Goal: Information Seeking & Learning: Learn about a topic

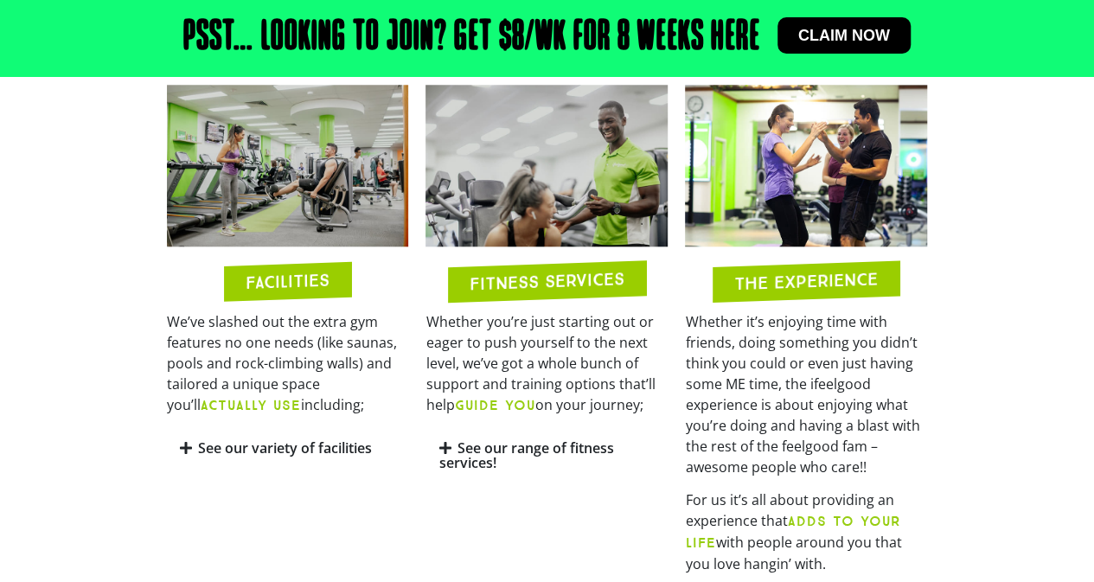
scroll to position [861, 0]
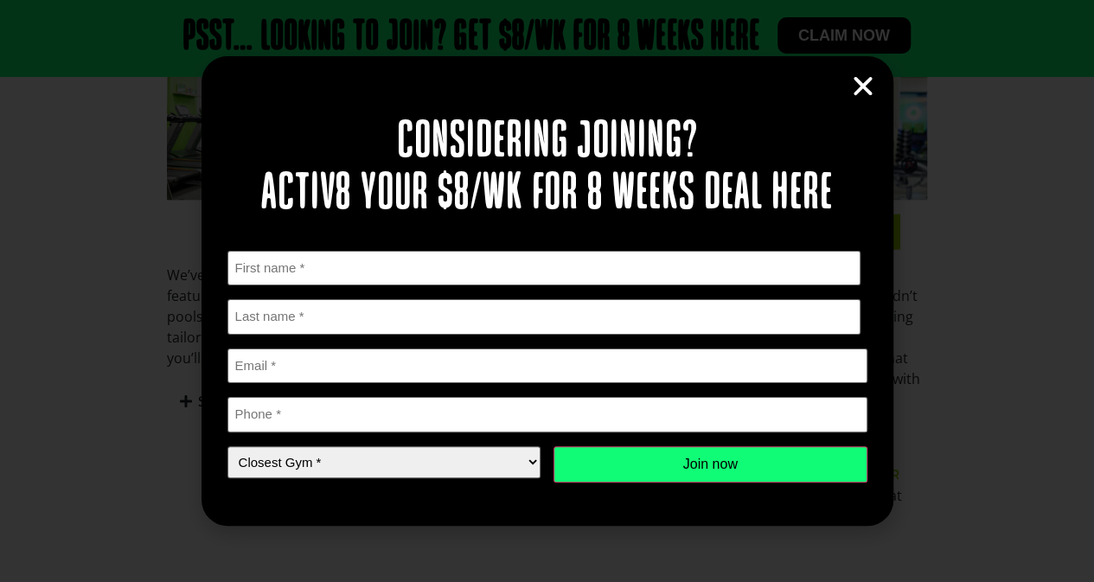
click at [868, 94] on icon "Close" at bounding box center [863, 87] width 26 height 26
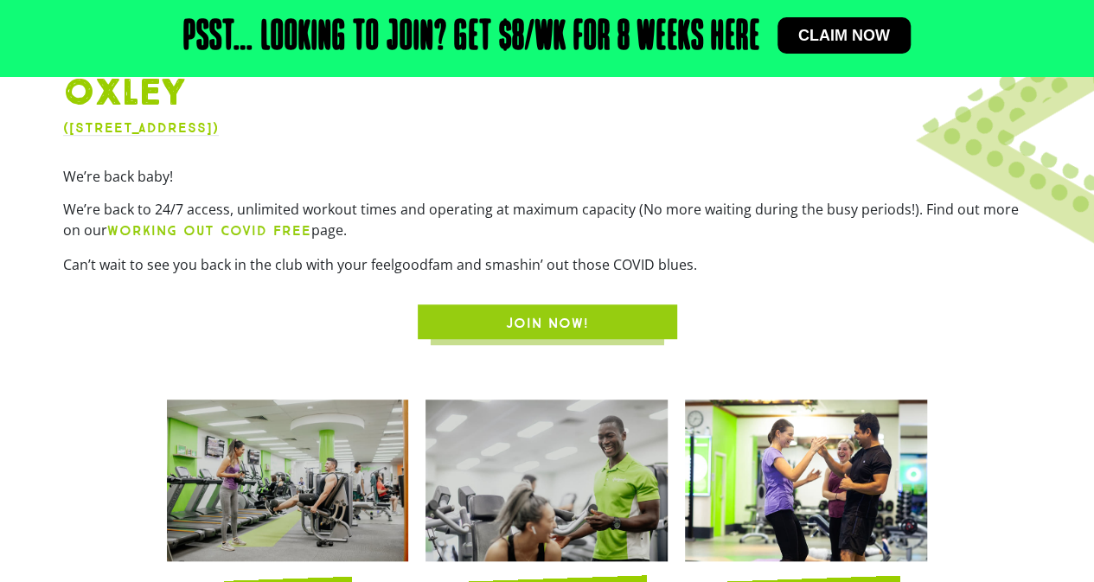
scroll to position [500, 0]
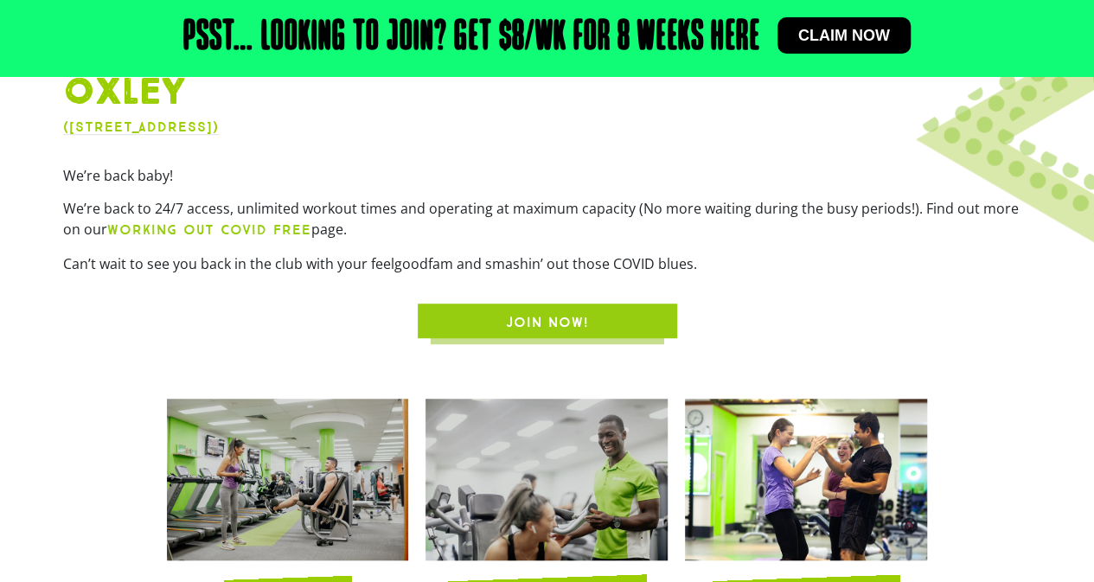
drag, startPoint x: 398, startPoint y: 208, endPoint x: 439, endPoint y: 234, distance: 49.0
click at [439, 234] on p "We’re back to 24/7 access, unlimited workout times and operating at maximum cap…" at bounding box center [547, 219] width 969 height 42
click at [432, 237] on p "We’re back to 24/7 access, unlimited workout times and operating at maximum cap…" at bounding box center [547, 219] width 969 height 42
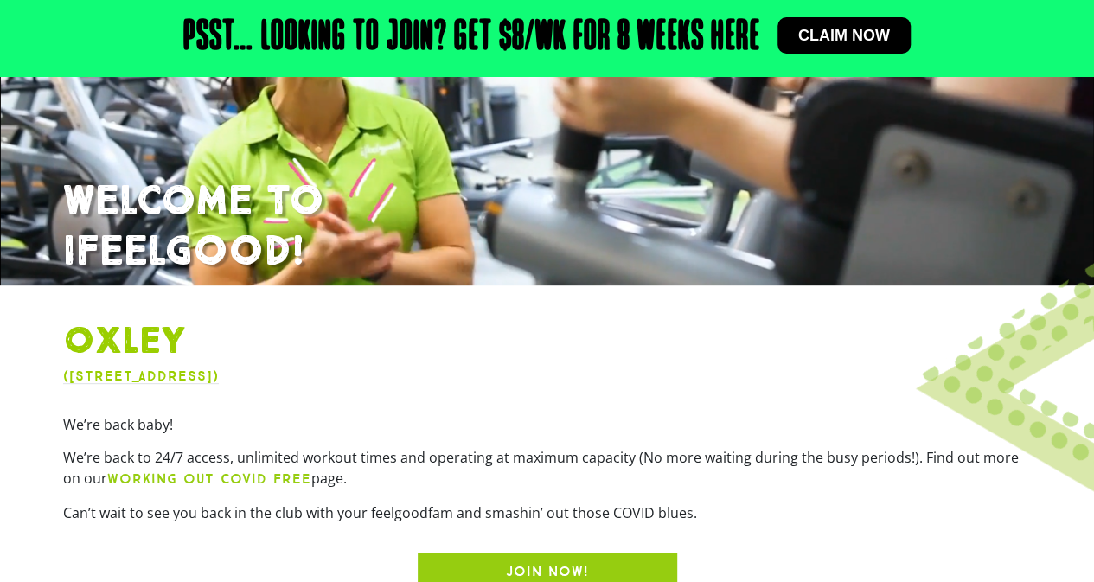
scroll to position [0, 0]
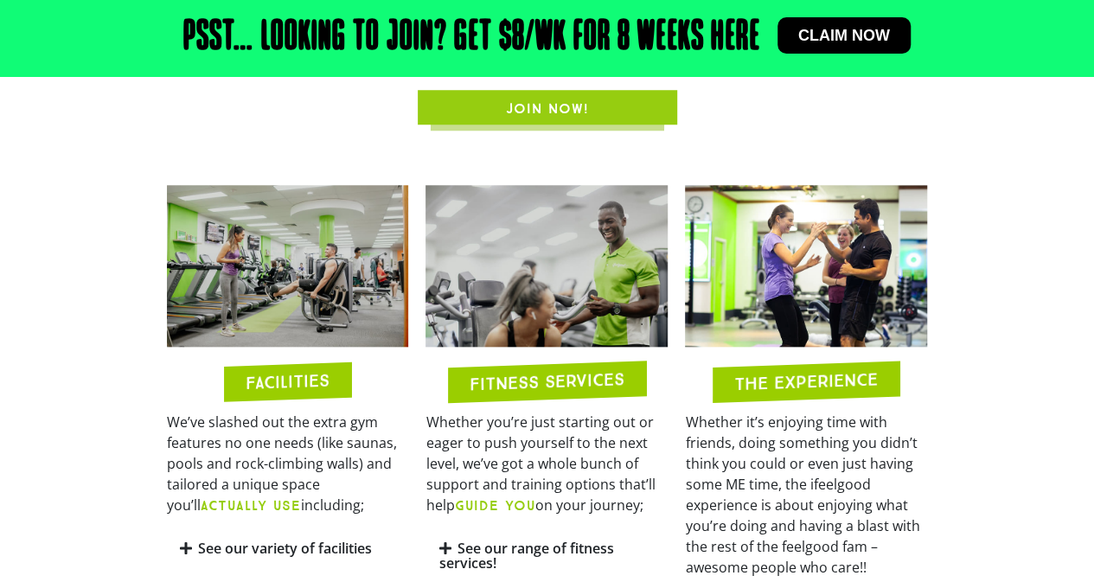
click at [543, 118] on span "JOIN NOW!" at bounding box center [547, 109] width 83 height 21
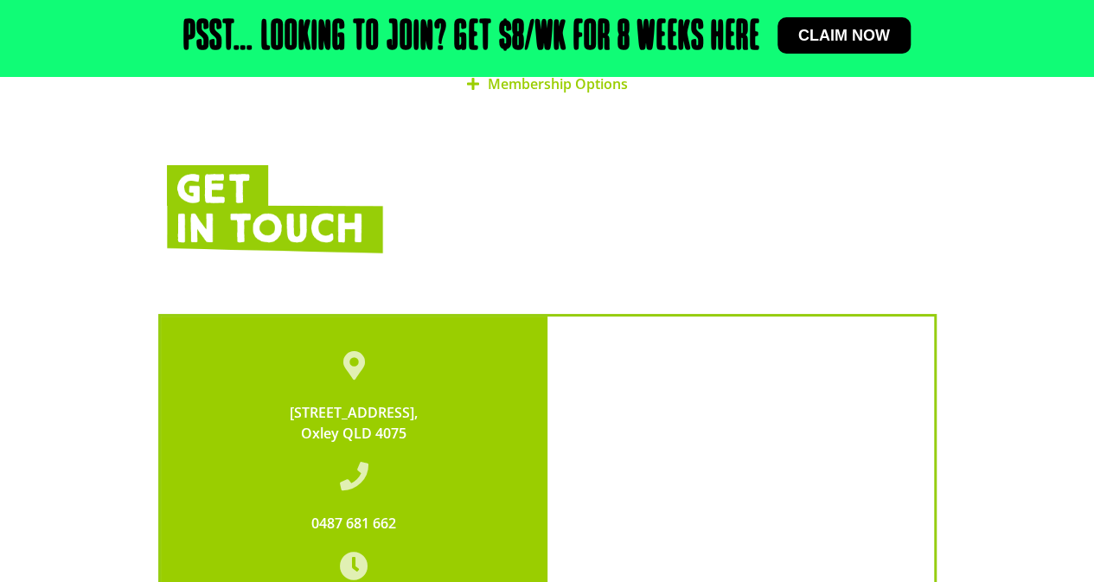
scroll to position [3180, 0]
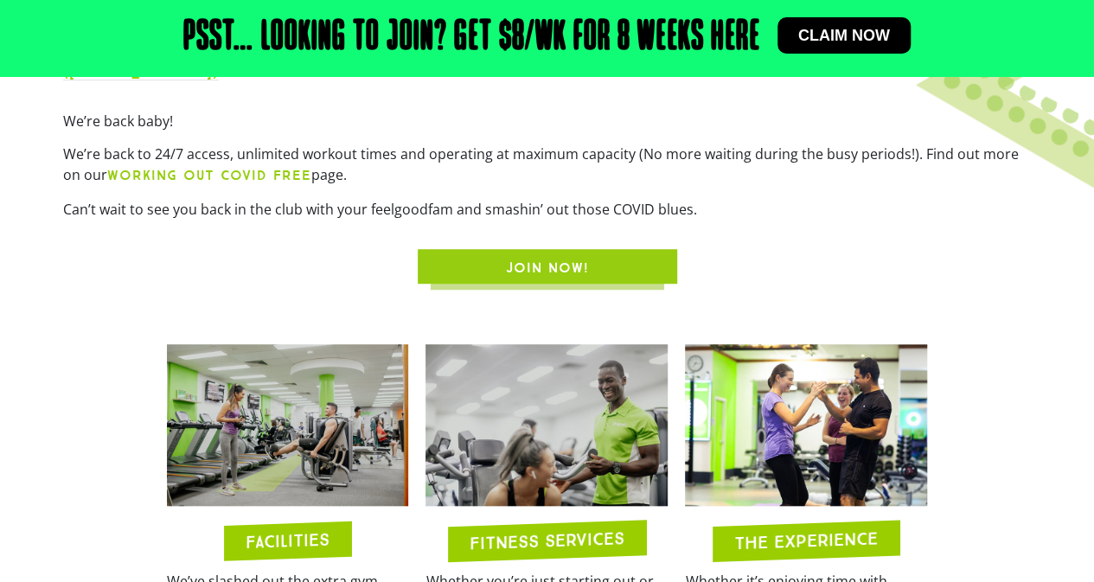
scroll to position [545, 0]
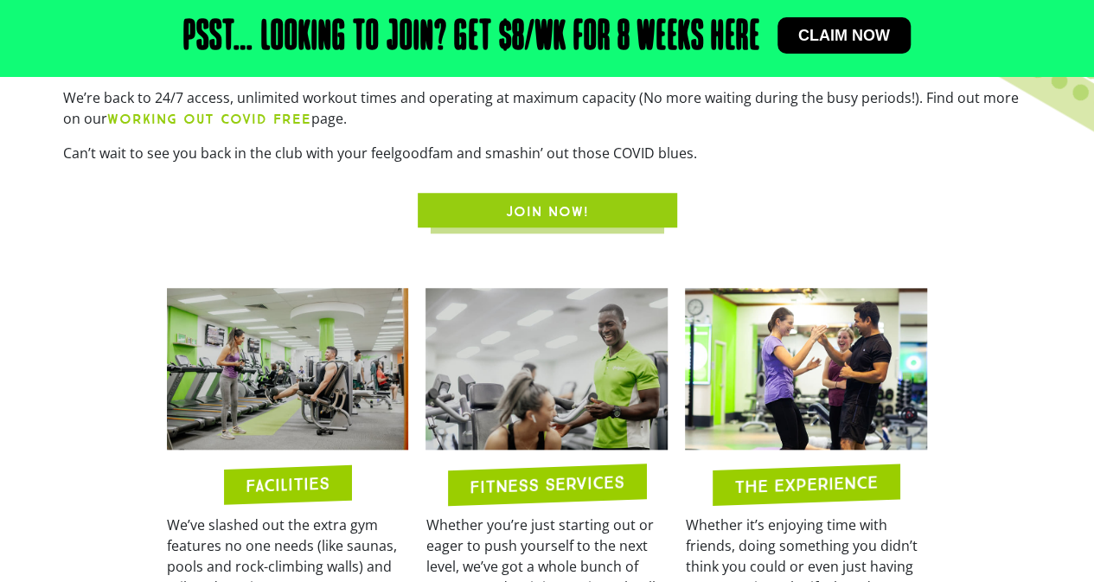
click at [548, 205] on span "JOIN NOW!" at bounding box center [547, 212] width 83 height 21
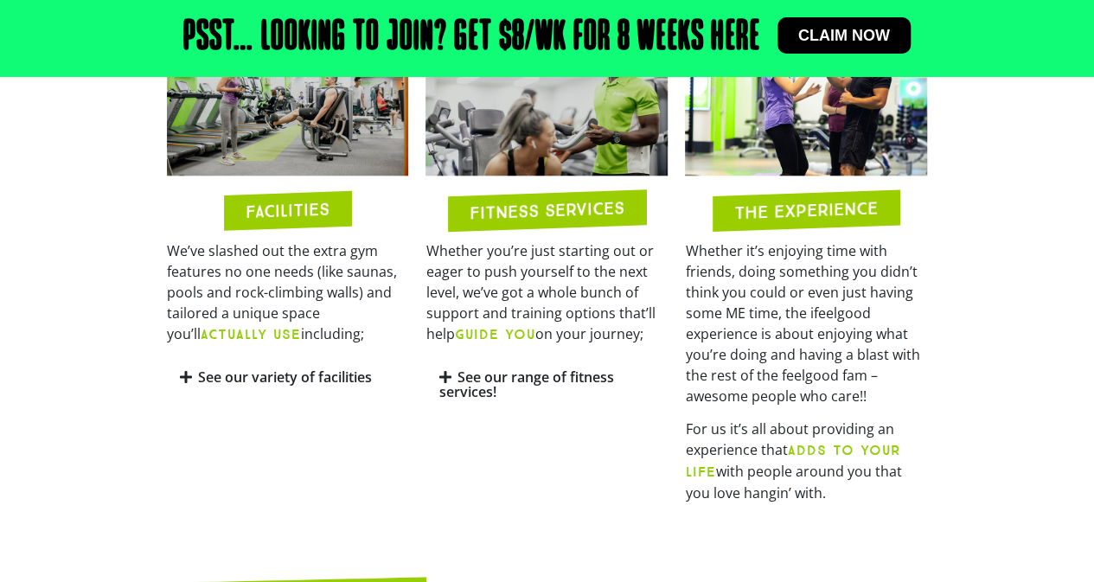
scroll to position [887, 0]
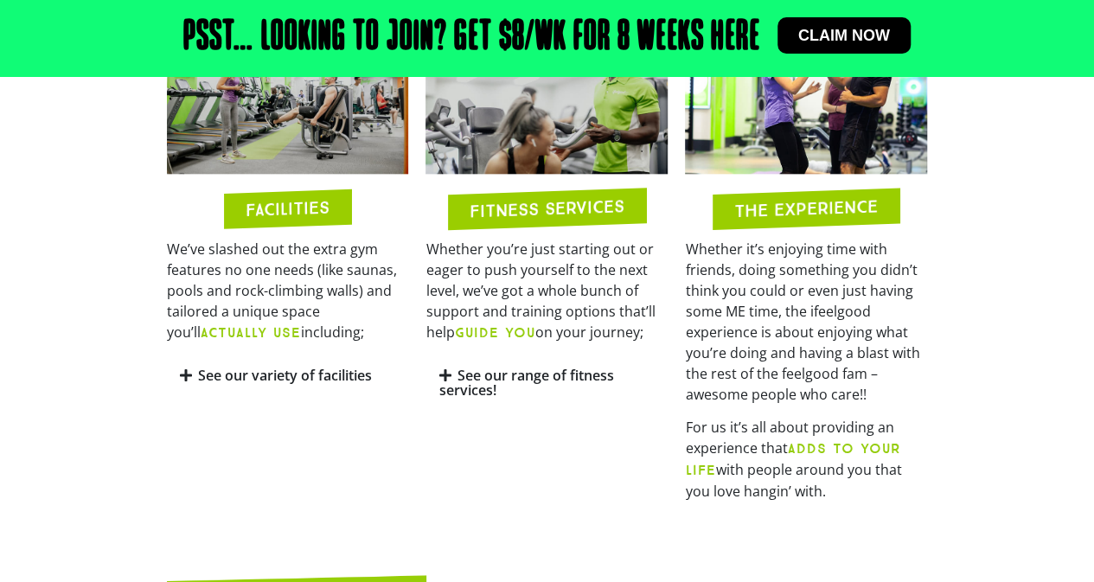
click at [511, 380] on link "See our range of fitness services!" at bounding box center [526, 383] width 175 height 34
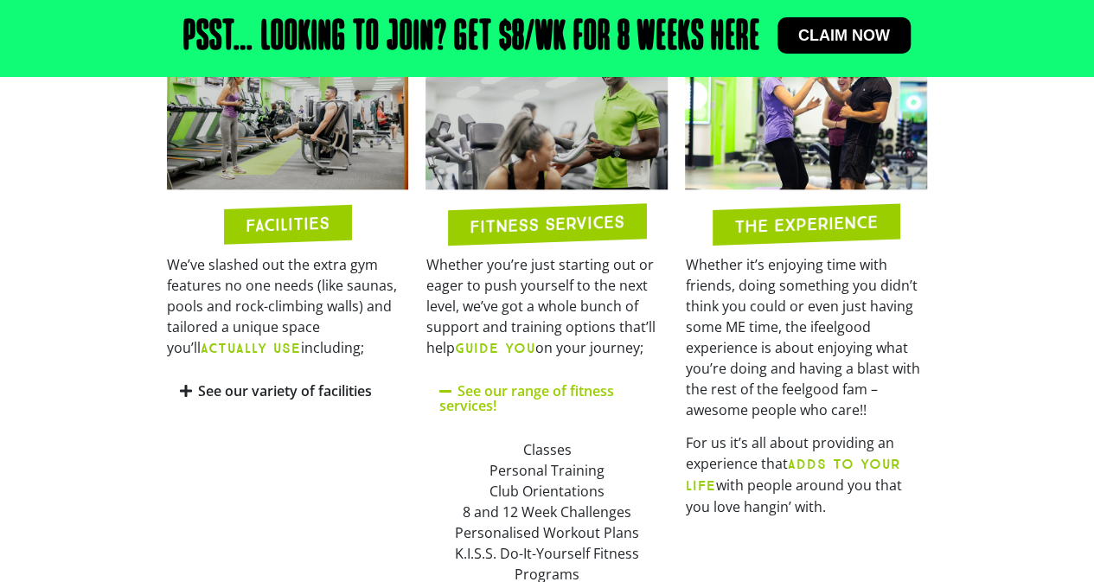
scroll to position [870, 0]
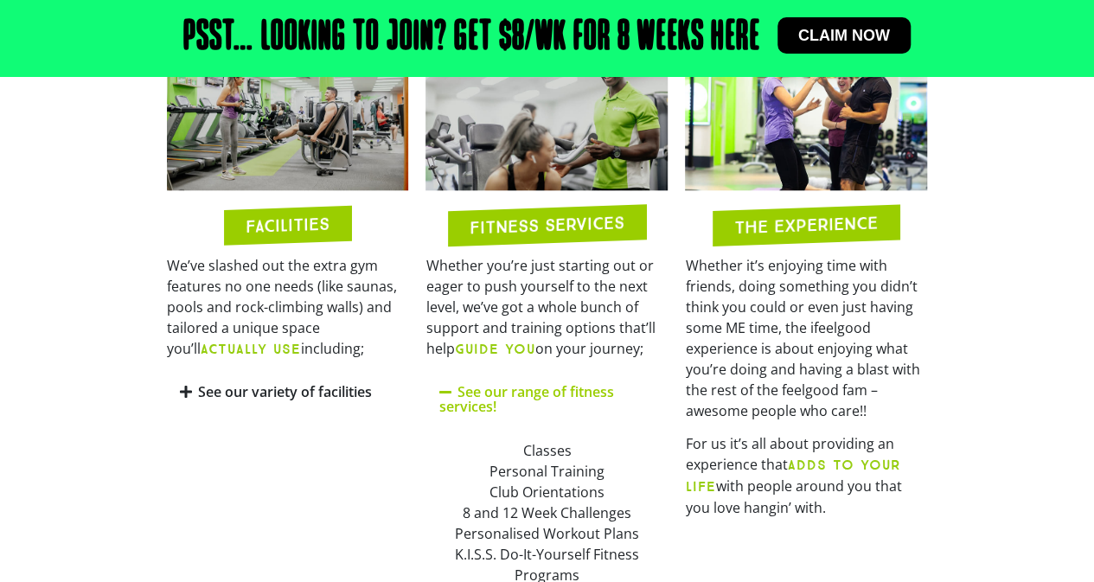
click at [503, 347] on b "GUIDE YOU" at bounding box center [494, 349] width 80 height 16
click at [396, 347] on p "We’ve slashed out the extra gym features no one needs (like saunas, pools and r…" at bounding box center [288, 307] width 242 height 105
click at [467, 244] on div "FITNESS SERVICES" at bounding box center [547, 225] width 198 height 42
click at [284, 386] on link "See our variety of facilities" at bounding box center [285, 391] width 174 height 19
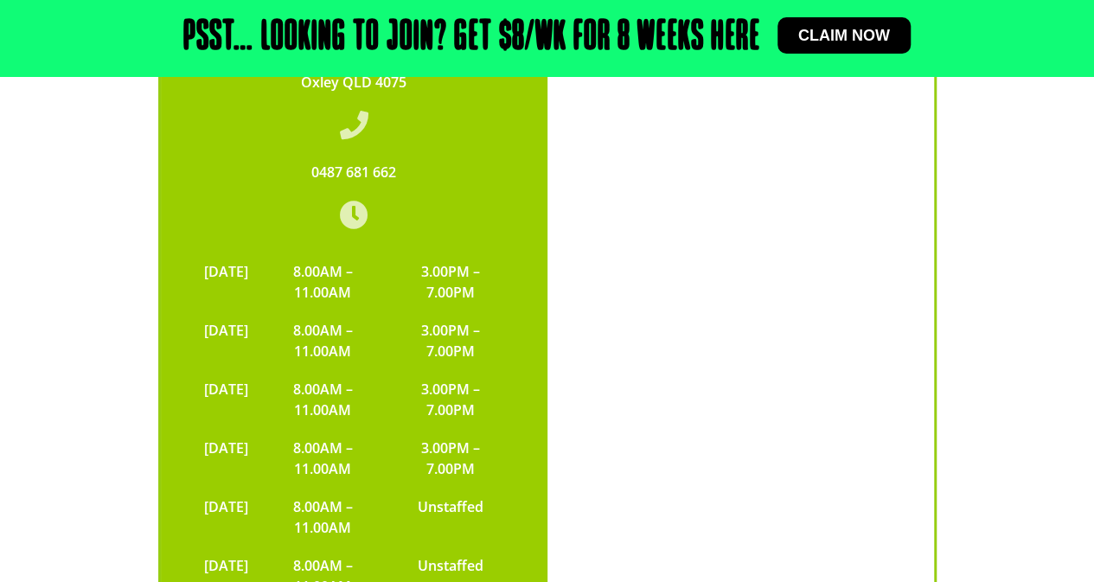
scroll to position [3945, 0]
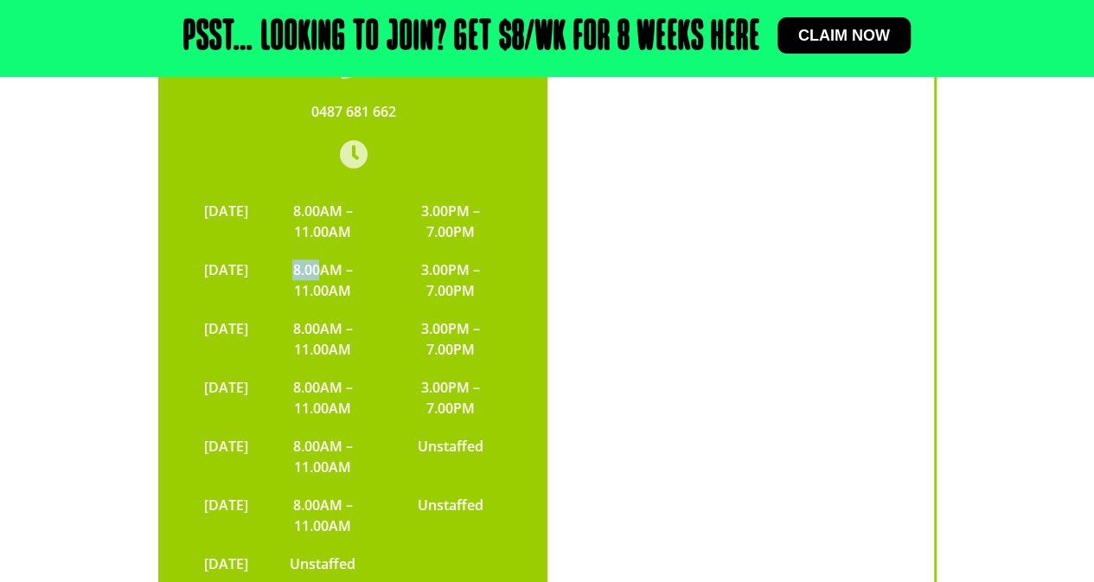
drag, startPoint x: 321, startPoint y: 195, endPoint x: 347, endPoint y: 196, distance: 26.0
click at [347, 251] on td "8.00AM – 11.00AM" at bounding box center [323, 280] width 132 height 59
drag, startPoint x: 428, startPoint y: 187, endPoint x: 496, endPoint y: 211, distance: 72.5
click at [496, 251] on td "3.00PM – 7.00PM" at bounding box center [450, 280] width 124 height 59
drag, startPoint x: 432, startPoint y: 247, endPoint x: 482, endPoint y: 271, distance: 54.6
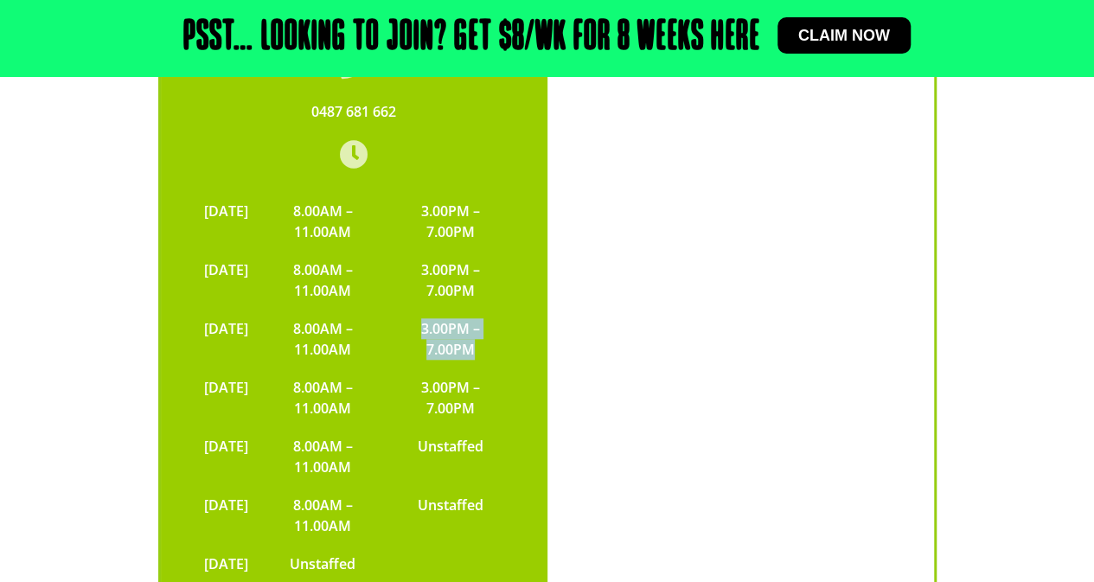
click at [483, 310] on td "3.00PM – 7.00PM" at bounding box center [450, 339] width 124 height 59
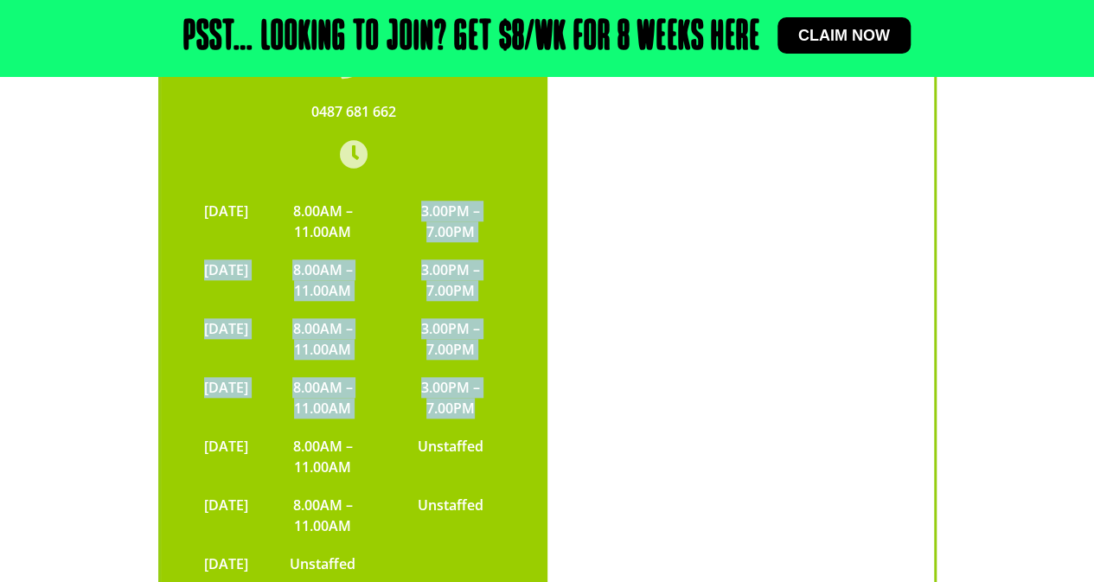
drag, startPoint x: 429, startPoint y: 119, endPoint x: 494, endPoint y: 338, distance: 228.2
click at [494, 338] on tbody "[DATE] 8.00AM – 11.00AM 3.00PM – 7.00PM [DATE] 8.00AM – 11.00AM 3.00PM – 7.00PM…" at bounding box center [353, 387] width 317 height 391
click at [491, 368] on td "3.00PM – 7.00PM" at bounding box center [450, 397] width 124 height 59
drag, startPoint x: 491, startPoint y: 336, endPoint x: 417, endPoint y: 124, distance: 224.6
click at [417, 192] on tbody "[DATE] 8.00AM – 11.00AM 3.00PM – 7.00PM [DATE] 8.00AM – 11.00AM 3.00PM – 7.00PM…" at bounding box center [353, 387] width 317 height 391
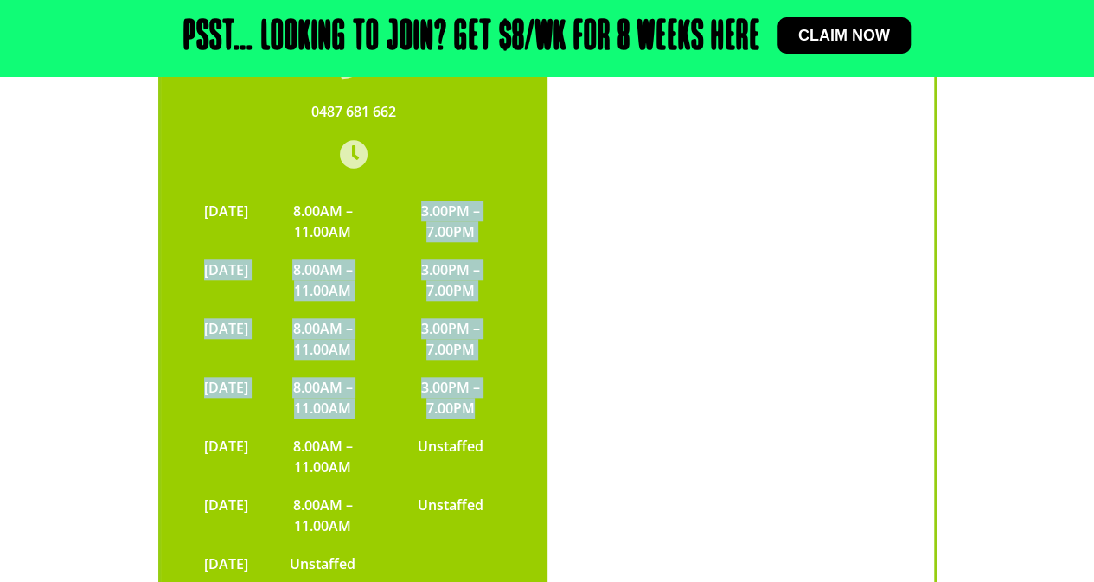
click at [417, 192] on td "3.00PM – 7.00PM" at bounding box center [450, 221] width 124 height 59
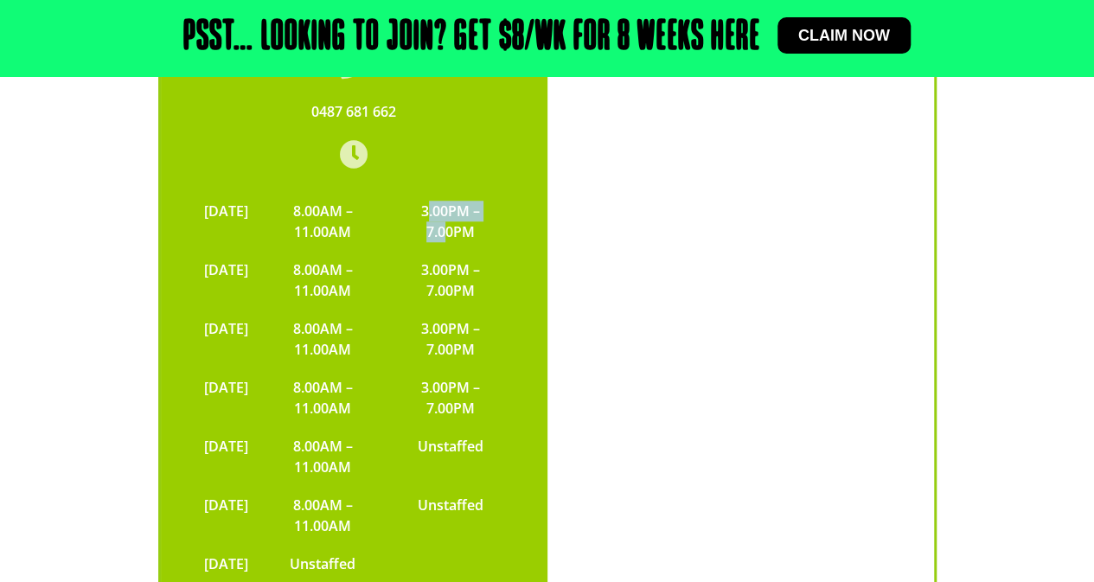
drag, startPoint x: 434, startPoint y: 124, endPoint x: 457, endPoint y: 151, distance: 35.7
click at [457, 192] on td "3.00PM – 7.00PM" at bounding box center [450, 221] width 124 height 59
drag, startPoint x: 430, startPoint y: 130, endPoint x: 477, endPoint y: 136, distance: 48.0
click at [477, 192] on td "3.00PM – 7.00PM" at bounding box center [450, 221] width 124 height 59
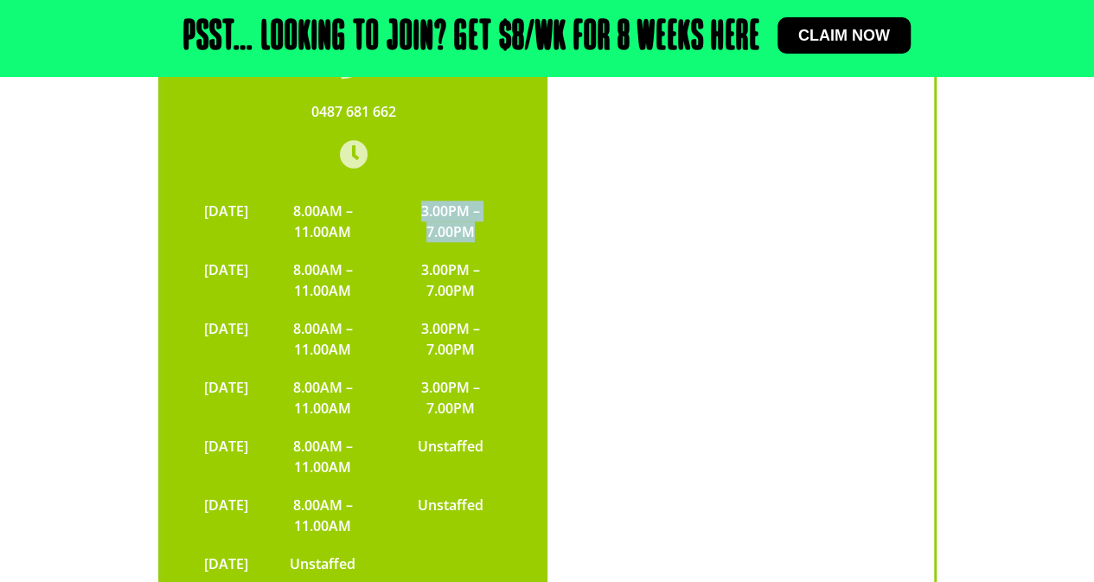
drag, startPoint x: 484, startPoint y: 159, endPoint x: 429, endPoint y: 132, distance: 61.5
click at [429, 192] on td "3.00PM – 7.00PM" at bounding box center [450, 221] width 124 height 59
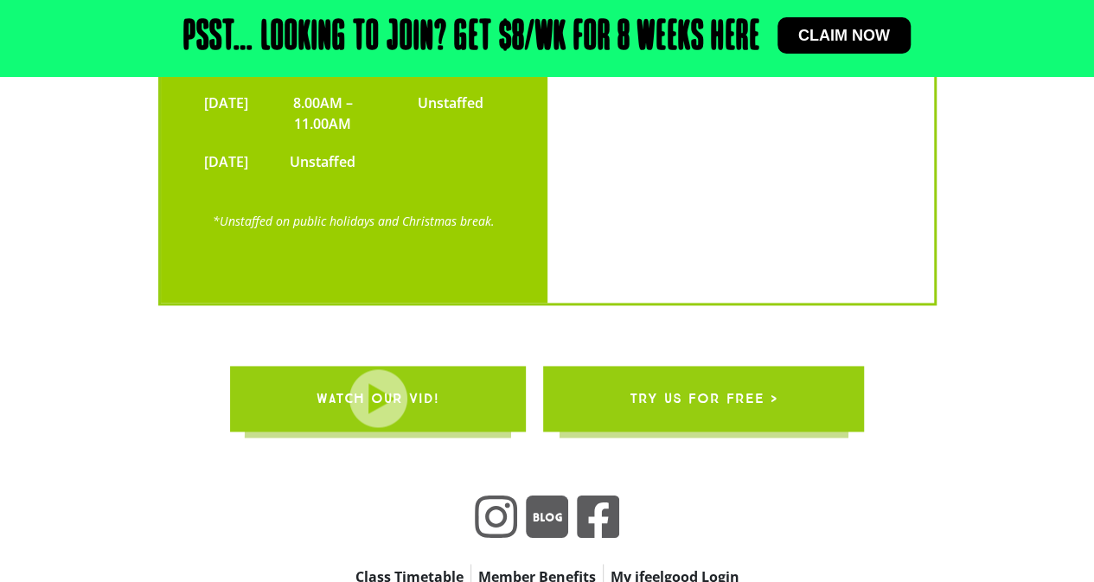
scroll to position [4348, 0]
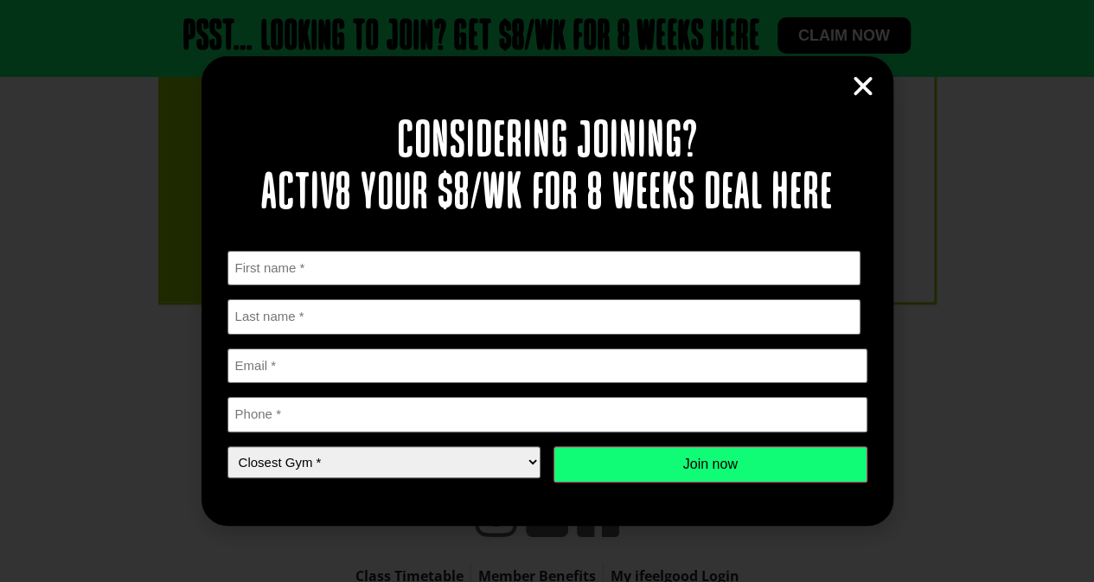
click at [869, 97] on icon "Close" at bounding box center [863, 87] width 26 height 26
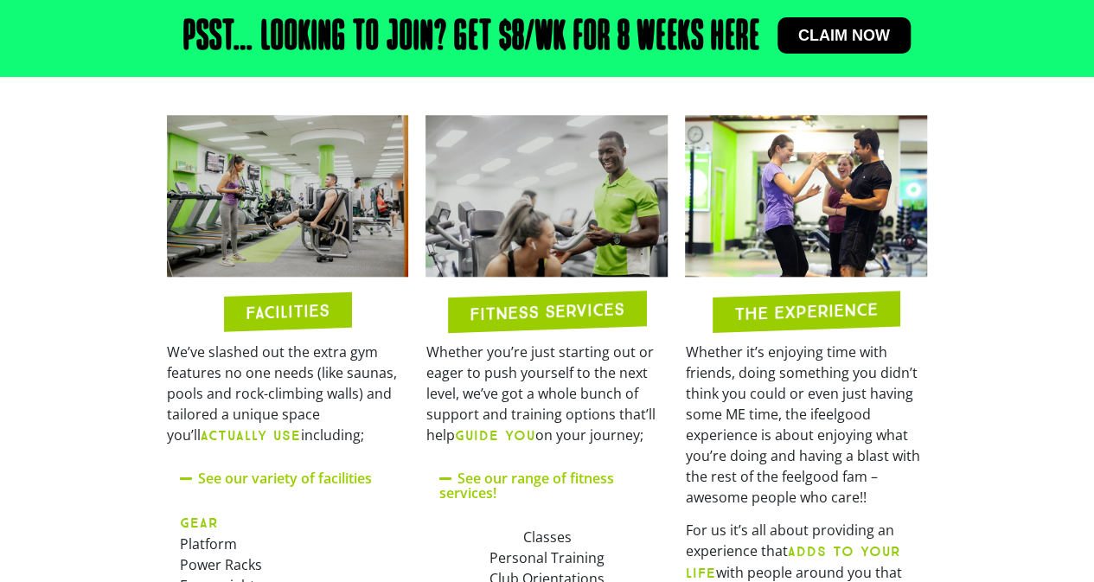
scroll to position [534, 0]
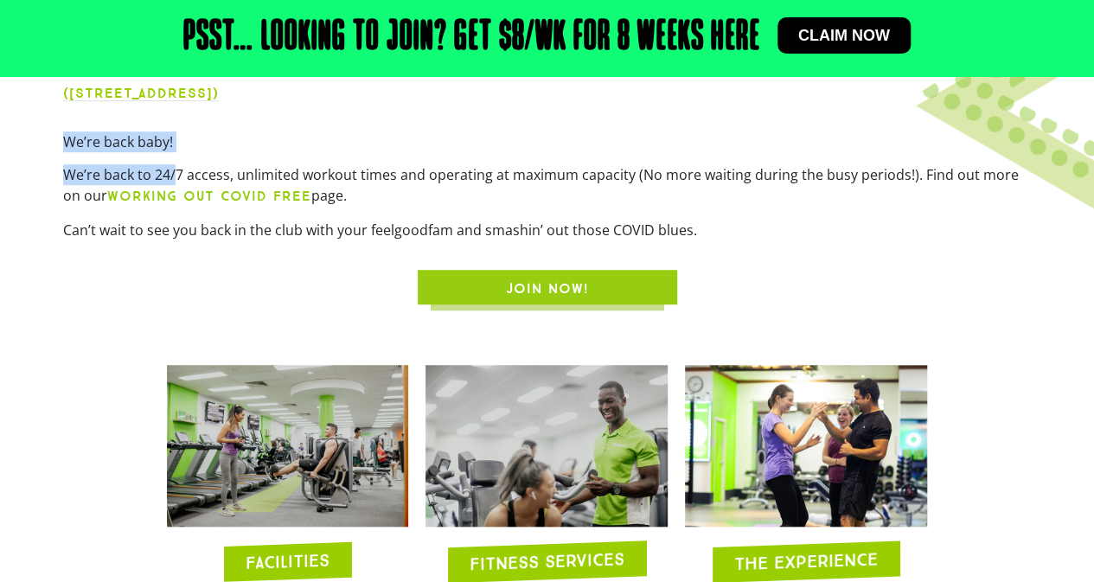
drag, startPoint x: 67, startPoint y: 139, endPoint x: 173, endPoint y: 155, distance: 106.7
click at [173, 155] on div "We’re back baby! We’re back to 24/7 access, unlimited workout times and operati…" at bounding box center [547, 191] width 969 height 121
click at [80, 147] on p "We’re back baby!" at bounding box center [547, 141] width 969 height 21
drag, startPoint x: 64, startPoint y: 128, endPoint x: 289, endPoint y: 170, distance: 228.8
click at [289, 170] on div "Oxley ([STREET_ADDRESS]) We’re back baby! We’re back to 24/7 access, unlimited …" at bounding box center [547, 171] width 986 height 285
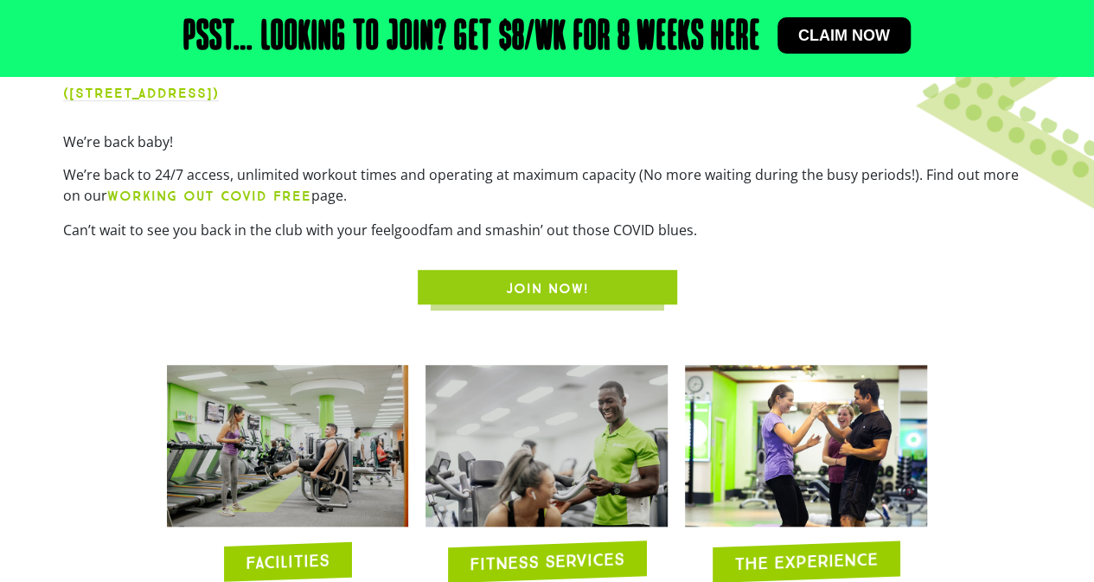
click at [441, 184] on p "We’re back to 24/7 access, unlimited workout times and operating at maximum cap…" at bounding box center [547, 185] width 969 height 42
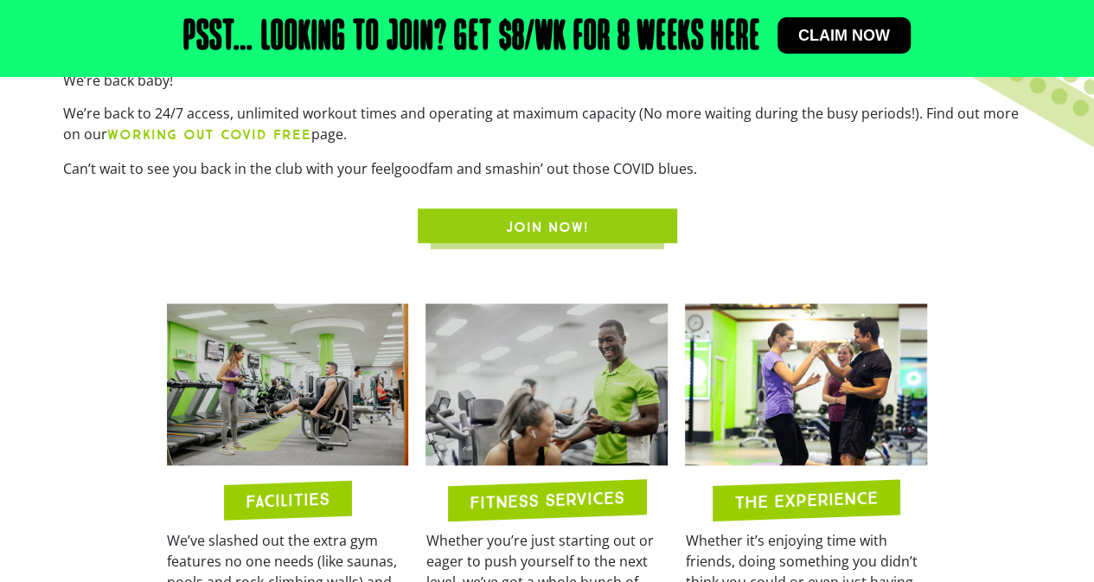
scroll to position [594, 0]
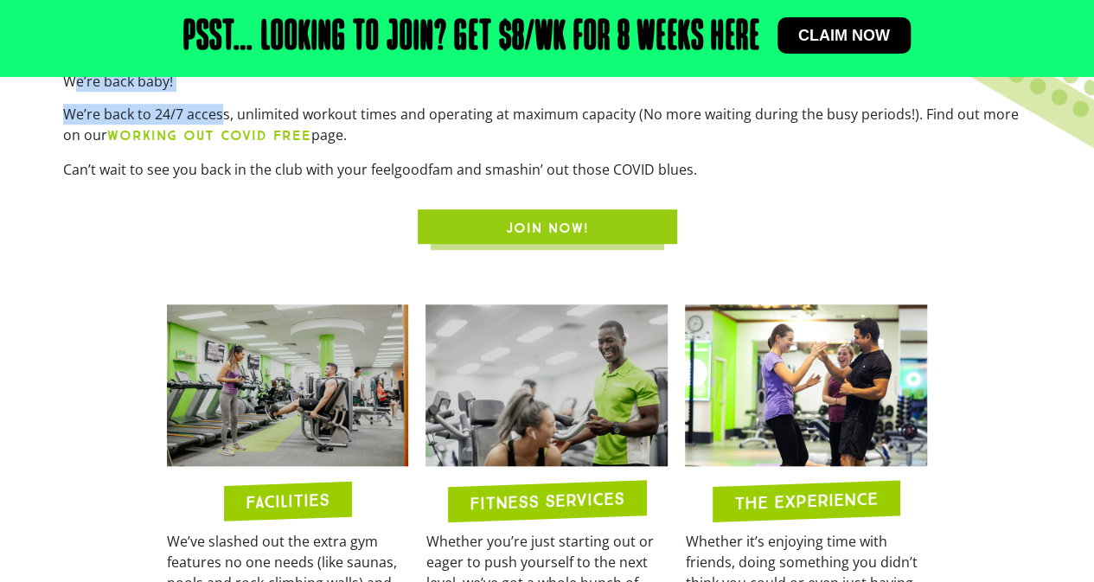
drag, startPoint x: 73, startPoint y: 82, endPoint x: 220, endPoint y: 100, distance: 148.2
click at [220, 100] on div "We’re back baby! We’re back to 24/7 access, unlimited workout times and operati…" at bounding box center [547, 131] width 969 height 121
click at [341, 111] on p "We’re back to 24/7 access, unlimited workout times and operating at maximum cap…" at bounding box center [547, 125] width 969 height 42
drag, startPoint x: 336, startPoint y: 143, endPoint x: 295, endPoint y: 136, distance: 41.2
click at [295, 136] on p "We’re back to 24/7 access, unlimited workout times and operating at maximum cap…" at bounding box center [547, 125] width 969 height 42
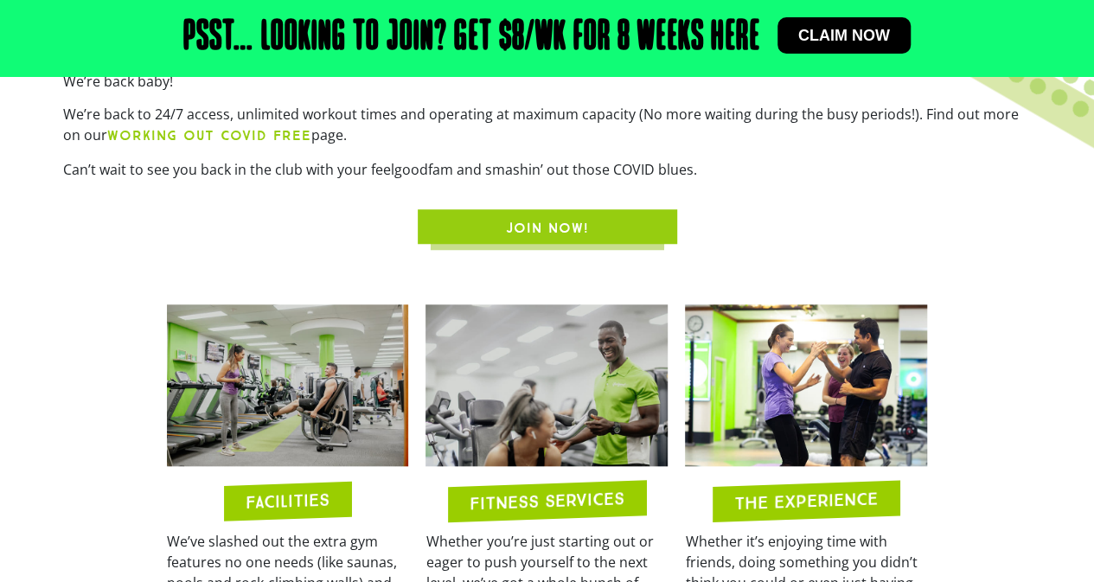
click at [295, 136] on p "We’re back to 24/7 access, unlimited workout times and operating at maximum cap…" at bounding box center [547, 125] width 969 height 42
drag, startPoint x: 292, startPoint y: 132, endPoint x: 307, endPoint y: 134, distance: 14.8
click at [307, 134] on p "We’re back to 24/7 access, unlimited workout times and operating at maximum cap…" at bounding box center [547, 125] width 969 height 42
drag, startPoint x: 332, startPoint y: 138, endPoint x: 307, endPoint y: 132, distance: 25.8
click at [307, 132] on p "We’re back to 24/7 access, unlimited workout times and operating at maximum cap…" at bounding box center [547, 125] width 969 height 42
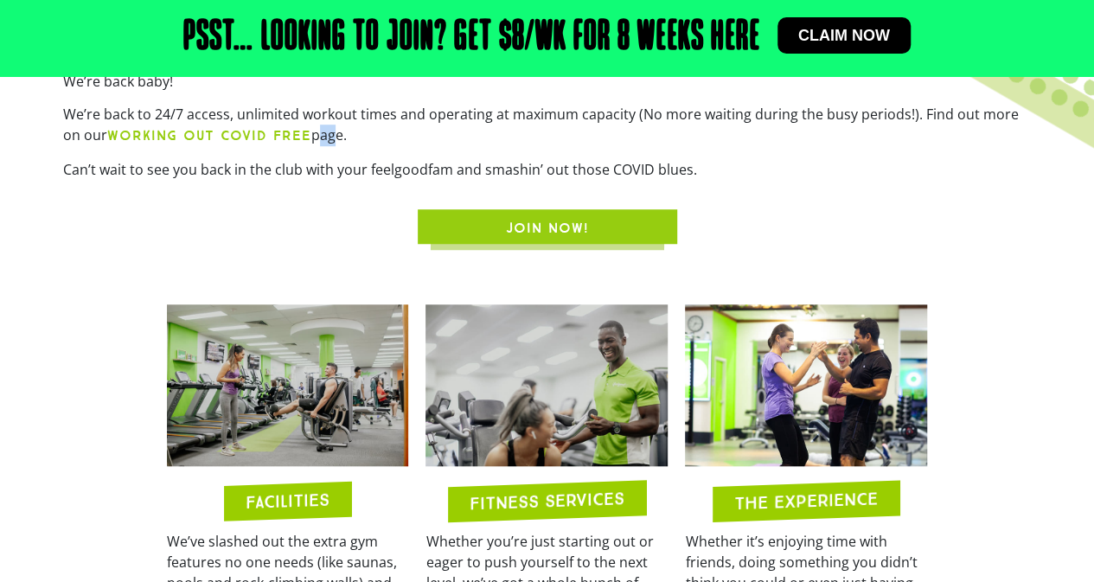
click at [307, 132] on p "We’re back to 24/7 access, unlimited workout times and operating at maximum cap…" at bounding box center [547, 125] width 969 height 42
drag, startPoint x: 307, startPoint y: 132, endPoint x: 332, endPoint y: 129, distance: 25.3
click at [332, 129] on p "We’re back to 24/7 access, unlimited workout times and operating at maximum cap…" at bounding box center [547, 125] width 969 height 42
click at [325, 132] on p "We’re back to 24/7 access, unlimited workout times and operating at maximum cap…" at bounding box center [547, 125] width 969 height 42
click at [320, 134] on p "We’re back to 24/7 access, unlimited workout times and operating at maximum cap…" at bounding box center [547, 125] width 969 height 42
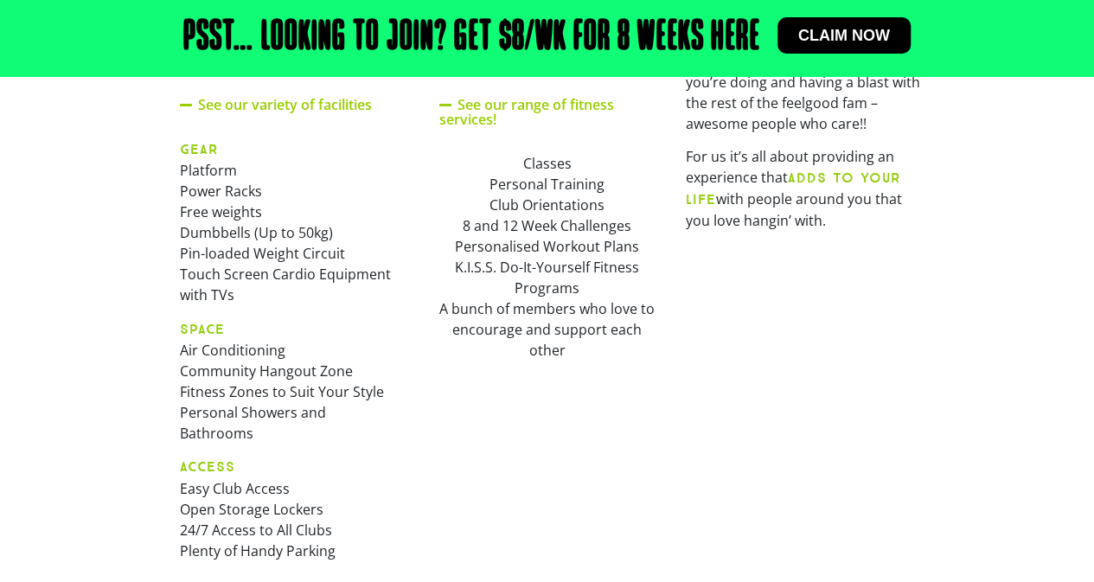
scroll to position [1171, 0]
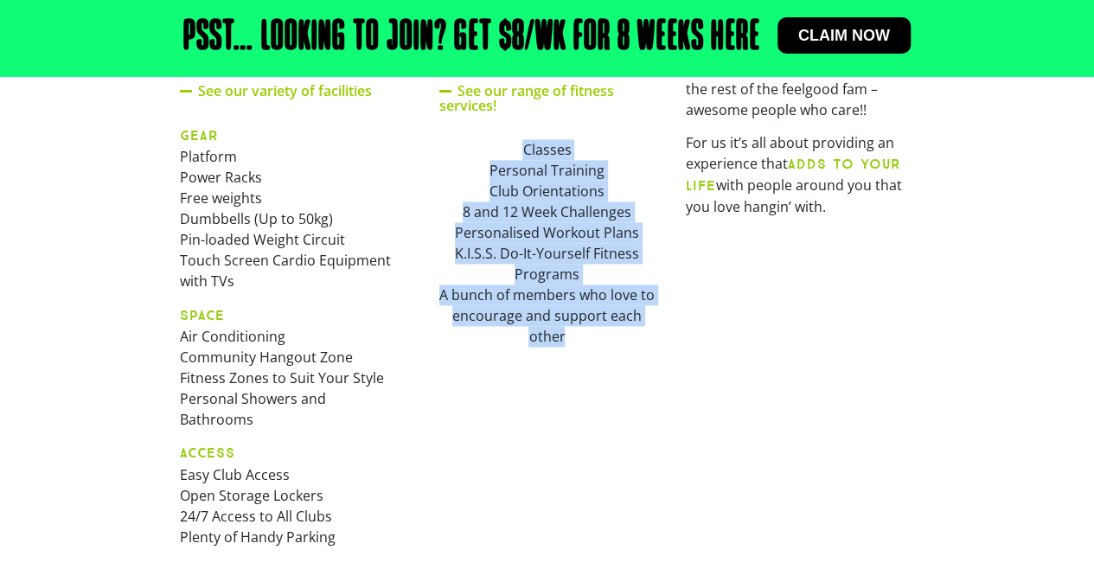
drag, startPoint x: 496, startPoint y: 151, endPoint x: 647, endPoint y: 352, distance: 251.3
click at [647, 352] on div "Classes Personal Training Club Orientations 8 and 12 Week Challenges Personalis…" at bounding box center [547, 243] width 242 height 234
click at [555, 330] on div "Classes Personal Training Club Orientations 8 and 12 Week Challenges Personalis…" at bounding box center [547, 243] width 216 height 208
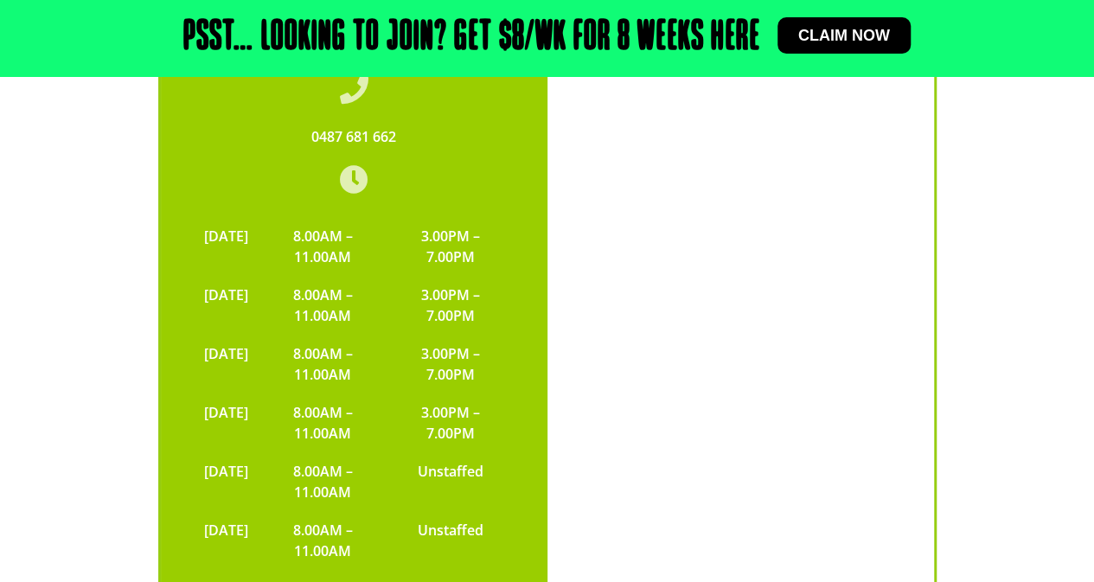
scroll to position [3916, 0]
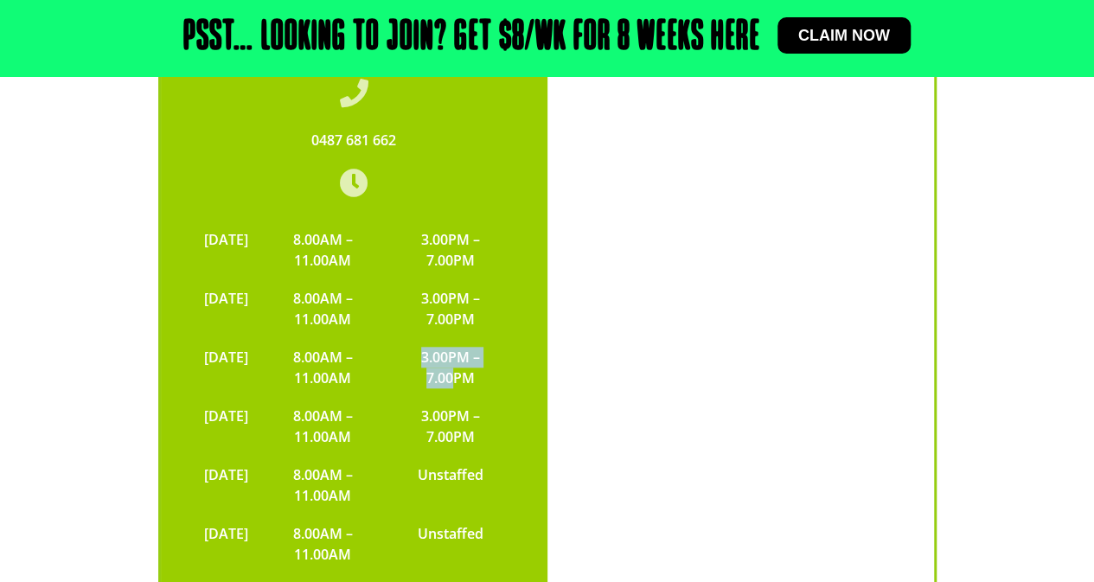
drag, startPoint x: 426, startPoint y: 276, endPoint x: 464, endPoint y: 295, distance: 42.5
click at [464, 338] on td "3.00PM – 7.00PM" at bounding box center [450, 367] width 124 height 59
click at [467, 338] on td "3.00PM – 7.00PM" at bounding box center [450, 367] width 124 height 59
click at [137, 229] on div "[STREET_ADDRESS] 0487 681 662 [DATE] 8.00AM – 11.00AM 3.00PM – 7.00PM [DATE] 8.…" at bounding box center [547, 312] width 1077 height 866
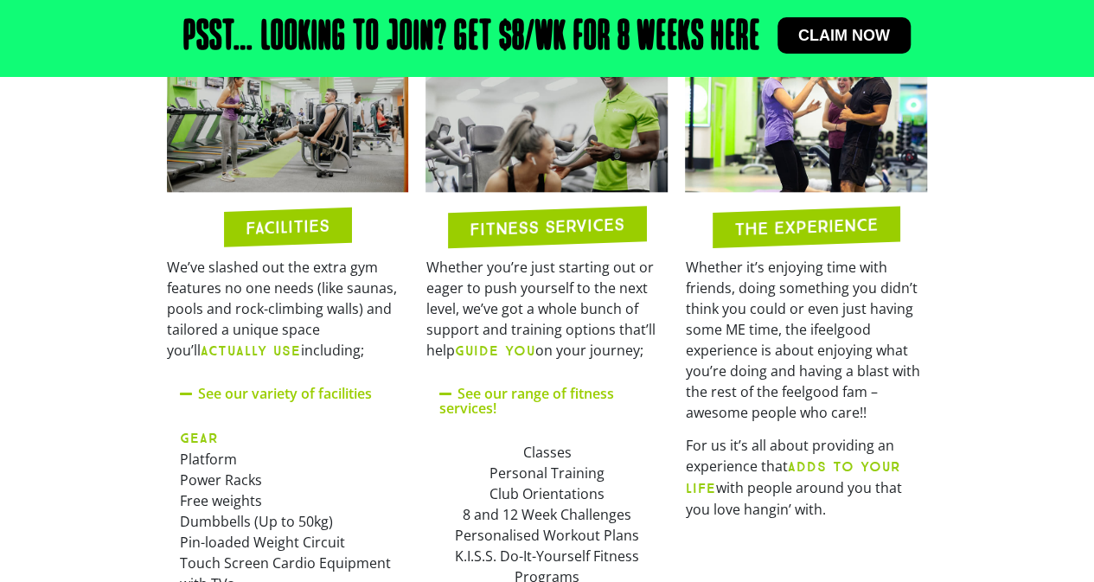
scroll to position [1009, 0]
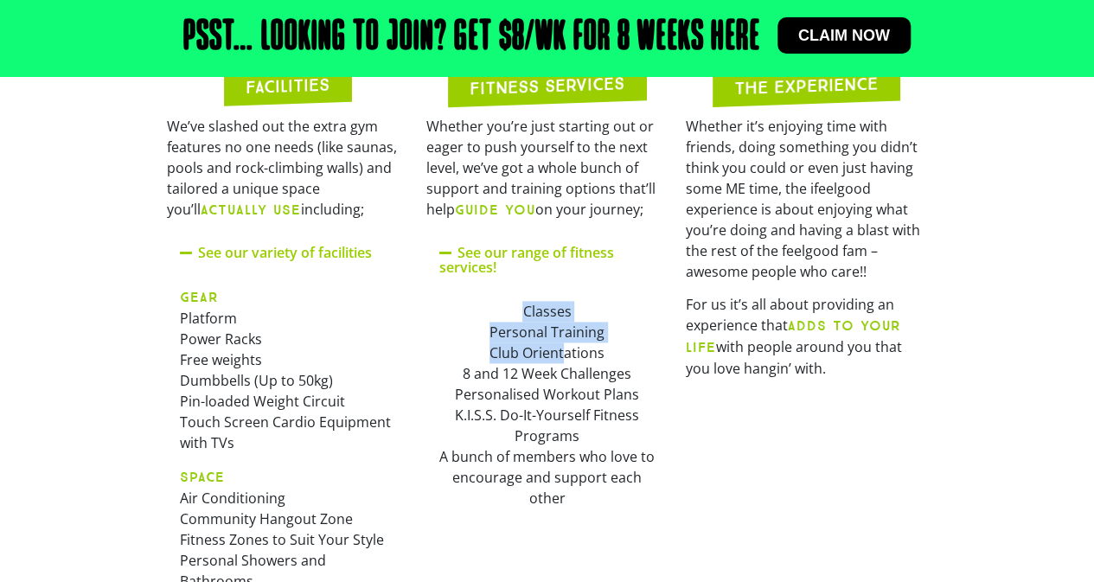
drag, startPoint x: 520, startPoint y: 304, endPoint x: 567, endPoint y: 357, distance: 71.7
click at [567, 357] on div "Classes Personal Training Club Orientations 8 and 12 Week Challenges Personalis…" at bounding box center [547, 405] width 216 height 208
click at [661, 503] on div "Classes Personal Training Club Orientations 8 and 12 Week Challenges Personalis…" at bounding box center [547, 405] width 242 height 234
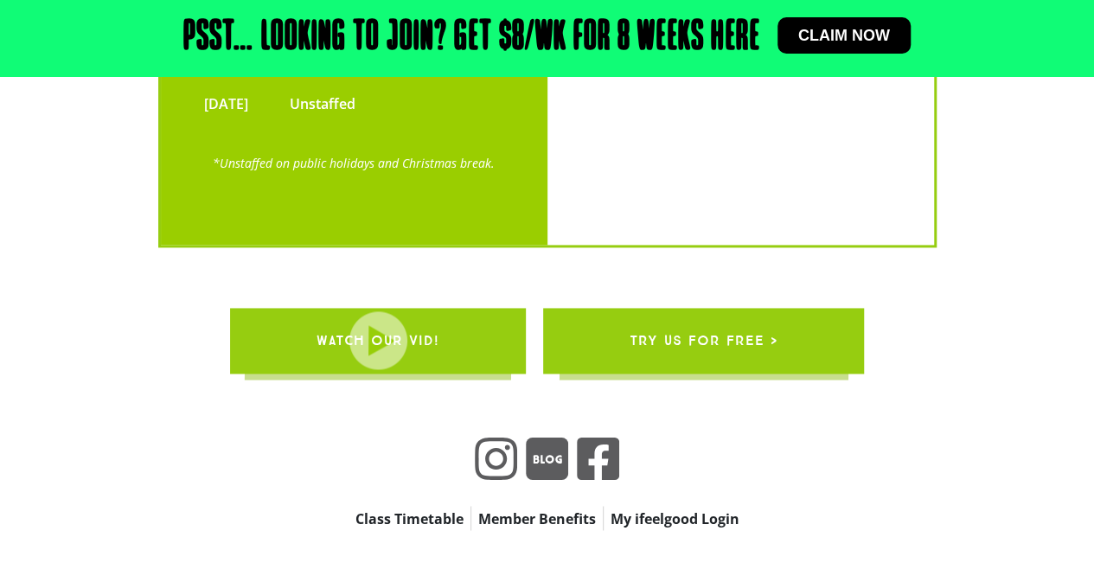
scroll to position [4409, 0]
